Goal: Navigation & Orientation: Find specific page/section

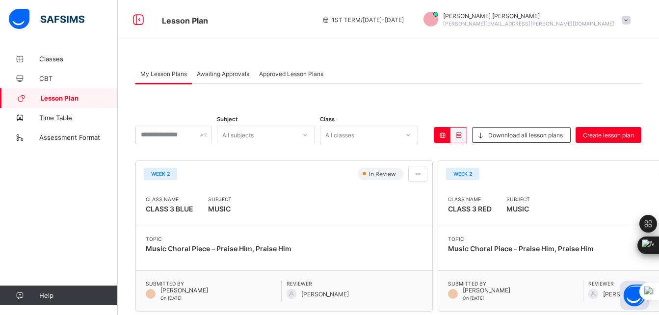
click at [304, 75] on span "Approved Lesson Plans" at bounding box center [291, 73] width 64 height 7
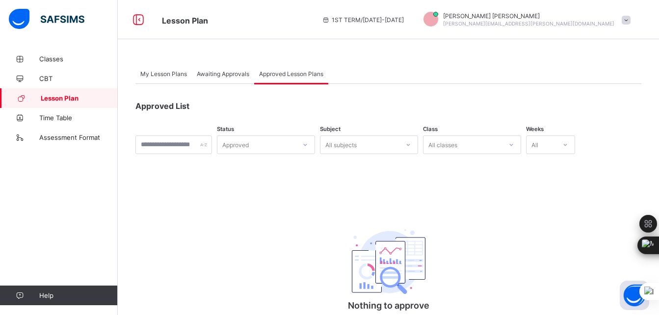
click at [180, 74] on span "My Lesson Plans" at bounding box center [163, 73] width 47 height 7
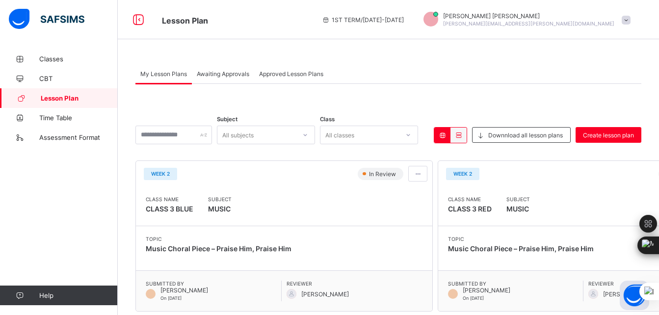
click at [231, 77] on div "Awaiting Approvals" at bounding box center [223, 74] width 62 height 20
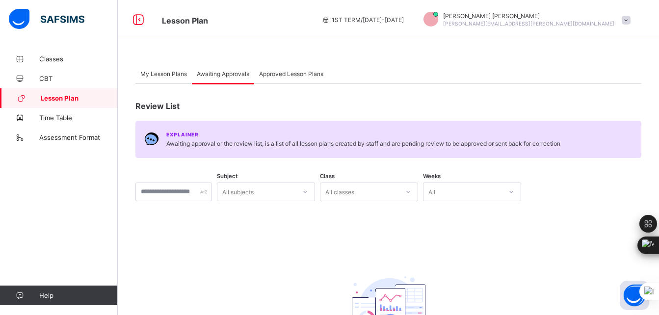
click at [177, 74] on span "My Lesson Plans" at bounding box center [163, 73] width 47 height 7
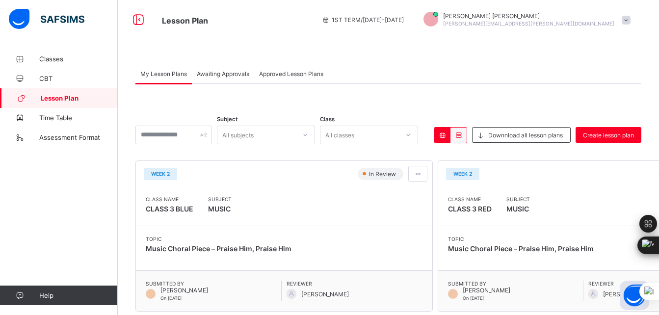
click at [293, 75] on span "Approved Lesson Plans" at bounding box center [291, 73] width 64 height 7
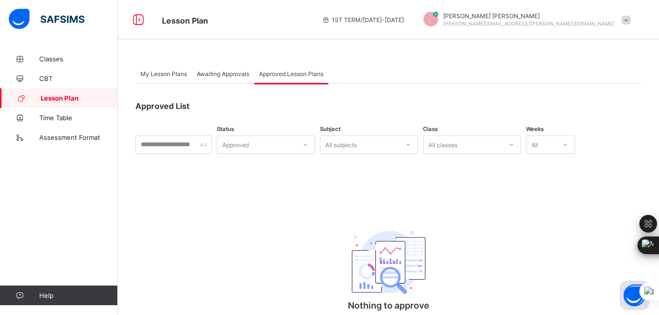
click at [224, 74] on span "Awaiting Approvals" at bounding box center [223, 73] width 52 height 7
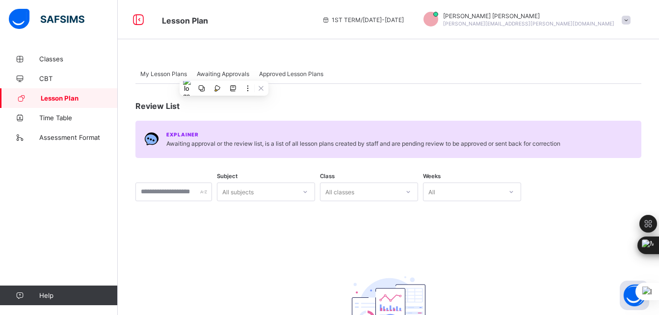
drag, startPoint x: 222, startPoint y: 74, endPoint x: 166, endPoint y: 72, distance: 56.4
click at [166, 72] on span "My Lesson Plans" at bounding box center [163, 73] width 47 height 7
